Goal: Information Seeking & Learning: Learn about a topic

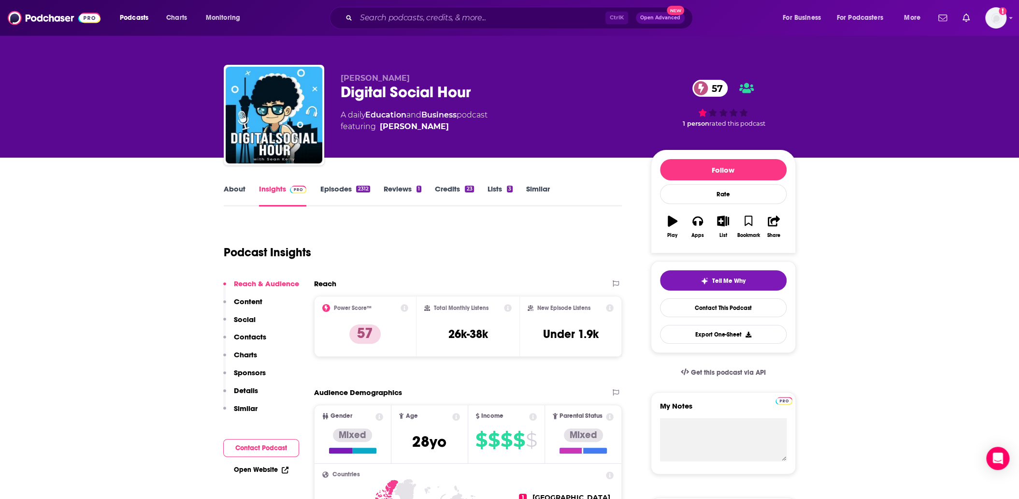
click at [236, 192] on link "About" at bounding box center [235, 195] width 22 height 22
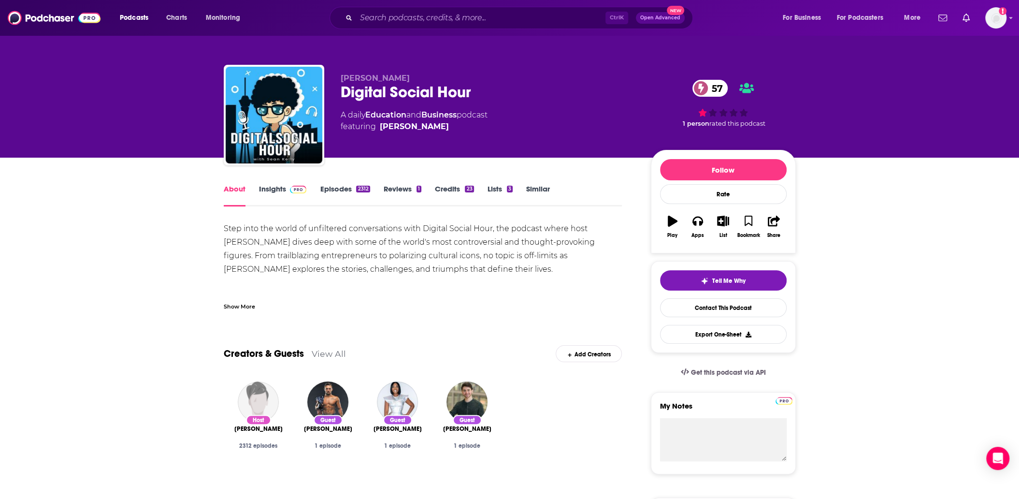
click at [260, 190] on link "Insights" at bounding box center [283, 195] width 48 height 22
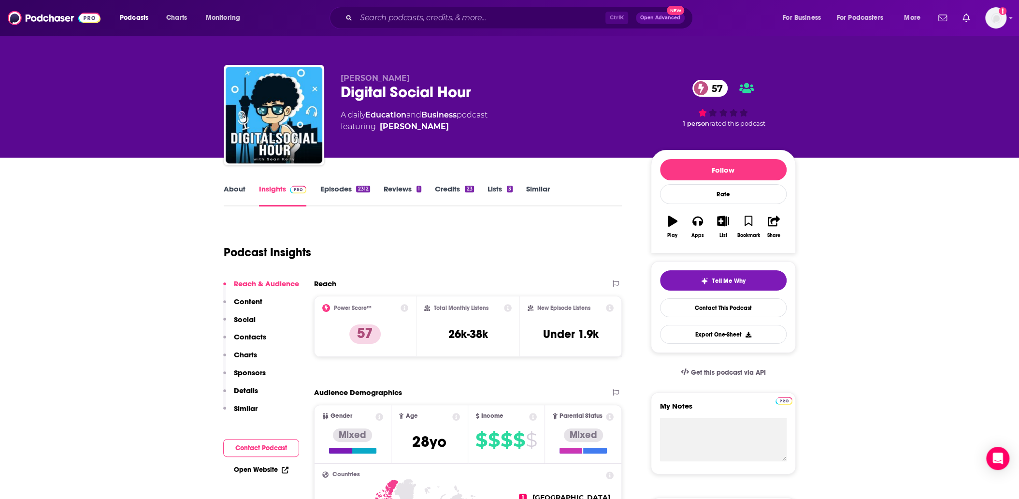
click at [337, 191] on link "Episodes 2312" at bounding box center [345, 195] width 50 height 22
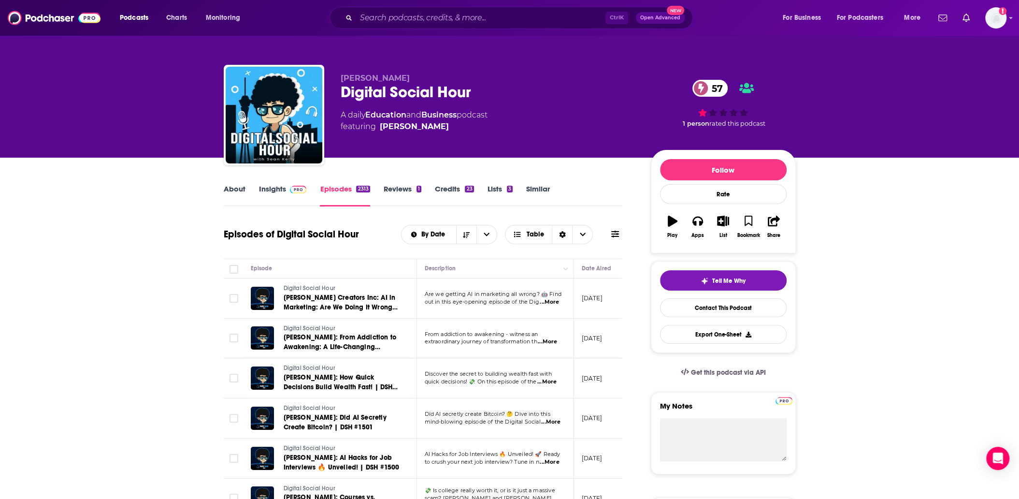
click at [232, 187] on link "About" at bounding box center [235, 195] width 22 height 22
